Goal: Communication & Community: Answer question/provide support

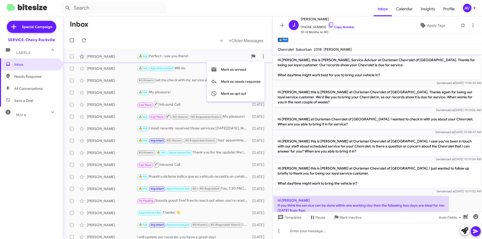
scroll to position [111, 0]
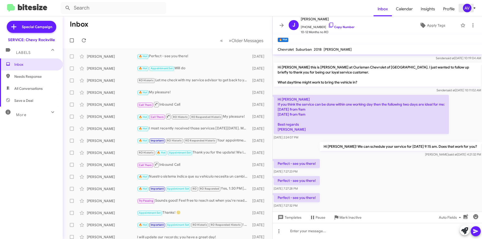
click at [470, 10] on div "AV" at bounding box center [467, 8] width 9 height 9
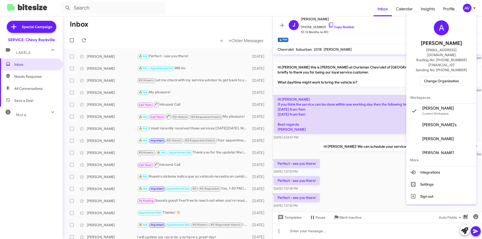
click at [438, 77] on span "Change Organization" at bounding box center [441, 81] width 35 height 9
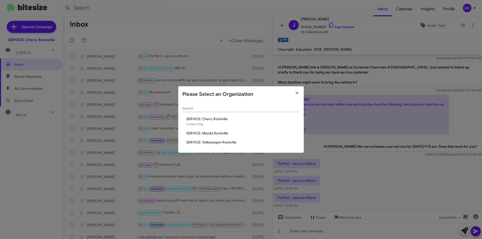
click at [215, 132] on span "SERVICE: Mazda Rockville" at bounding box center [243, 133] width 114 height 5
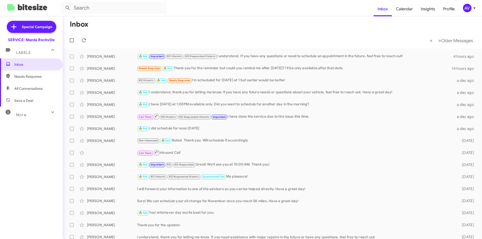
click at [463, 6] on span "AV" at bounding box center [470, 8] width 15 height 9
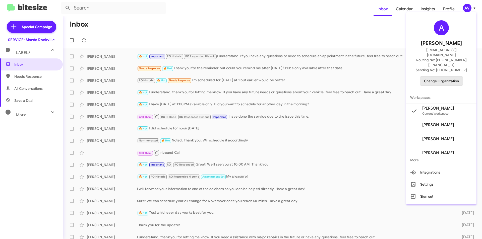
click at [442, 77] on span "Change Organization" at bounding box center [441, 81] width 35 height 9
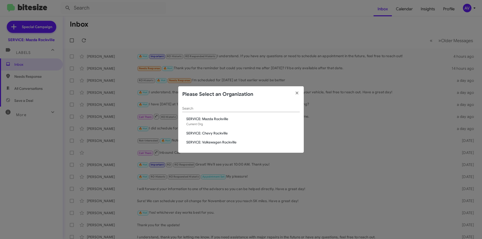
click at [204, 136] on div "Search SERVICE: Mazda Rockville Current Org SERVICE: Chevy Rockville SERVICE: V…" at bounding box center [241, 127] width 126 height 51
click at [206, 140] on div "Search SERVICE: Mazda Rockville Current Org SERVICE: Chevy Rockville SERVICE: V…" at bounding box center [241, 127] width 126 height 51
click at [204, 142] on span "SERVICE: Volkswagen Rockville" at bounding box center [243, 142] width 114 height 5
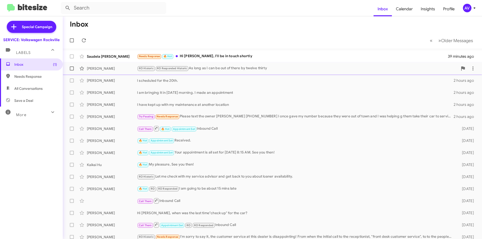
click at [217, 71] on div "RO Historic RO Responded Historic As long as I can be out of there by twelve th…" at bounding box center [297, 69] width 321 height 6
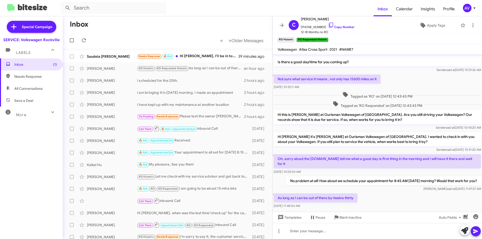
scroll to position [40, 0]
click at [460, 232] on div at bounding box center [377, 231] width 209 height 16
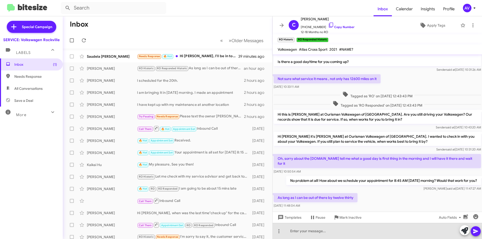
click at [463, 232] on icon at bounding box center [464, 231] width 7 height 7
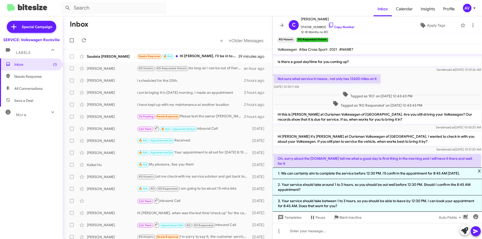
click at [374, 204] on li "3. Your service should take between 1 to 3 hours, so you should be able to leav…" at bounding box center [377, 204] width 209 height 16
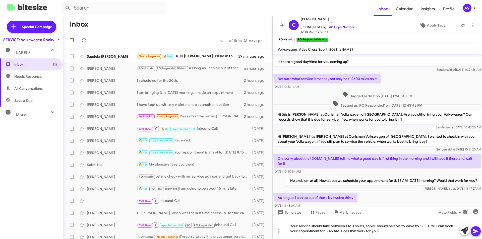
click at [471, 228] on div at bounding box center [470, 231] width 21 height 11
click at [473, 229] on icon at bounding box center [476, 232] width 6 height 6
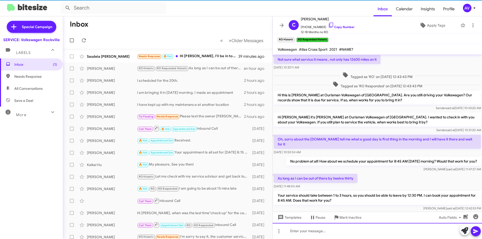
scroll to position [64, 0]
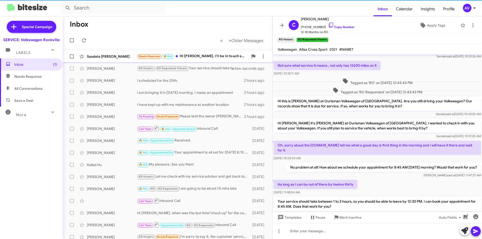
click at [196, 58] on div "Needs Response 🔥 Hot Hi [PERSON_NAME], I'll be in touch shortly" at bounding box center [192, 56] width 111 height 6
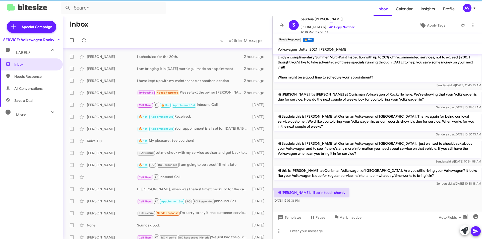
scroll to position [25, 0]
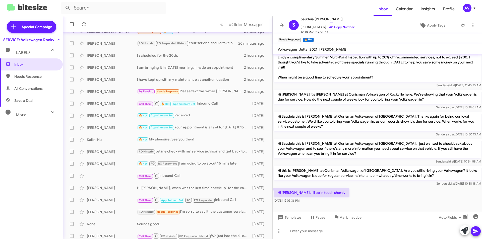
click at [310, 12] on form at bounding box center [217, 8] width 313 height 12
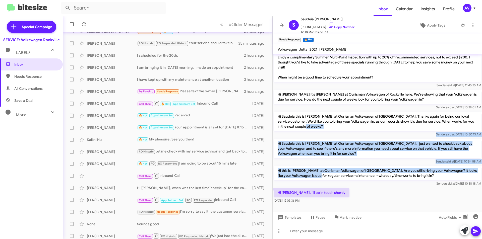
click at [324, 183] on div "Hi Saudeia it's Keith Jones, Service Director at Ourisman Volkswagen of Rockvil…" at bounding box center [377, 121] width 209 height 168
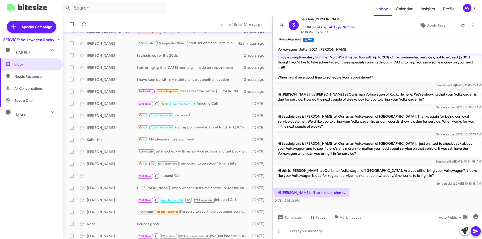
click at [311, 12] on form at bounding box center [217, 8] width 313 height 12
